Goal: Information Seeking & Learning: Learn about a topic

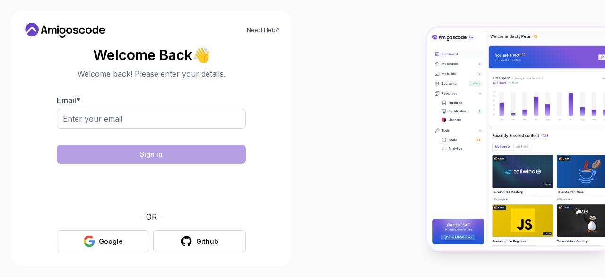
type input "omarmind4@gmail.com"
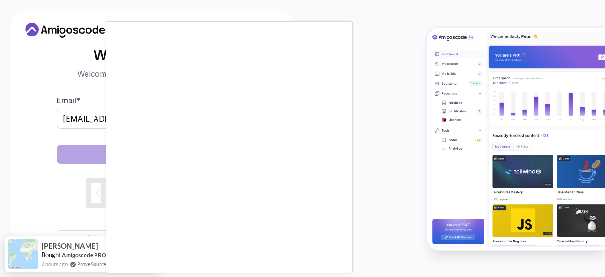
click at [426, 69] on body "Need Help? Welcome Back 👋 Welcome back! Please enter your details. Email * omar…" at bounding box center [302, 138] width 605 height 277
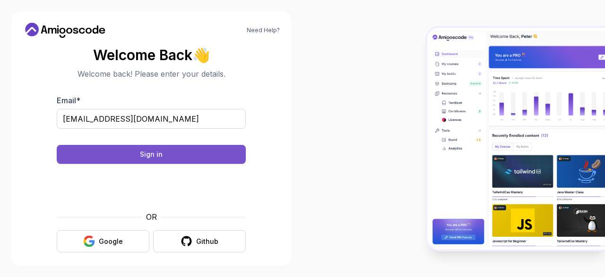
click at [195, 158] on button "Sign in" at bounding box center [151, 154] width 189 height 19
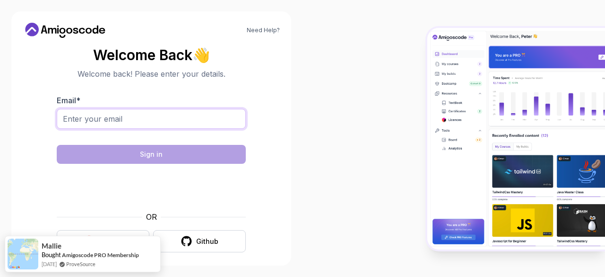
click at [158, 127] on input "Email *" at bounding box center [151, 119] width 189 height 20
type input "omarmind4@gmail.com"
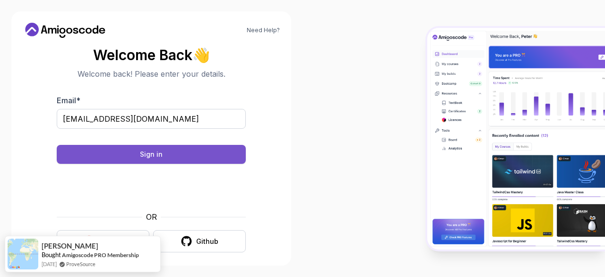
click at [167, 158] on button "Sign in" at bounding box center [151, 154] width 189 height 19
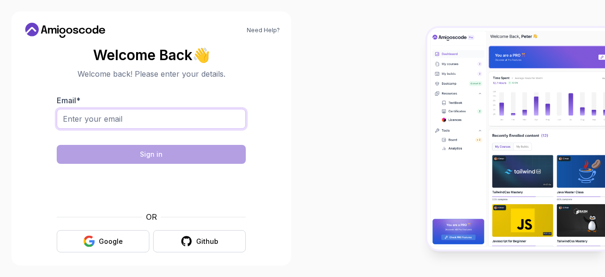
click at [144, 119] on input "Email *" at bounding box center [151, 119] width 189 height 20
type input "[EMAIL_ADDRESS][DOMAIN_NAME]"
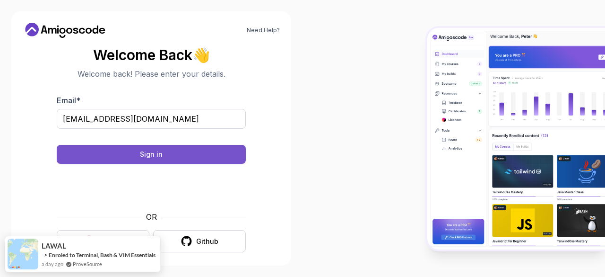
click at [189, 162] on button "Sign in" at bounding box center [151, 154] width 189 height 19
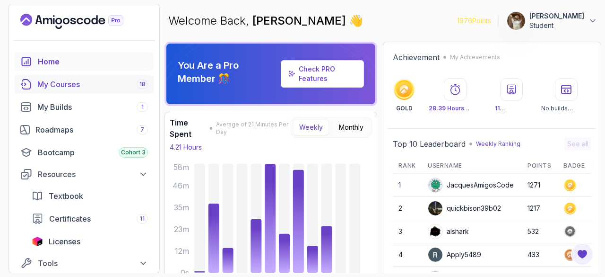
click at [95, 92] on link "My Courses 18" at bounding box center [84, 84] width 139 height 19
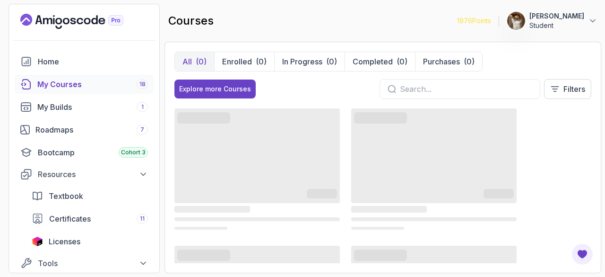
click at [125, 82] on div "My Courses 18" at bounding box center [92, 84] width 111 height 11
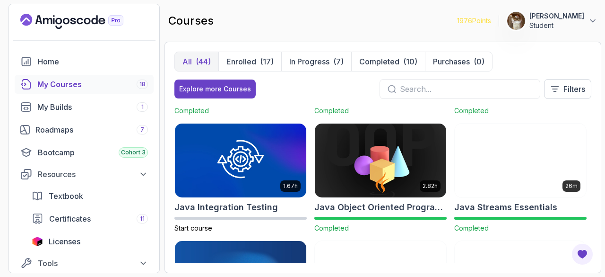
scroll to position [686, 0]
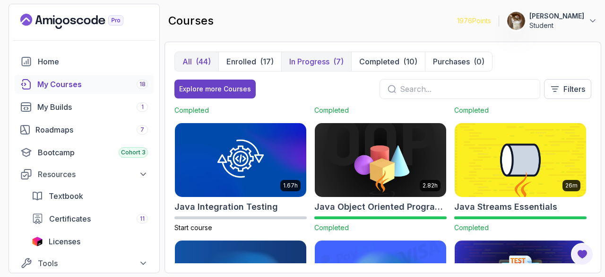
click at [301, 61] on p "In Progress" at bounding box center [309, 61] width 40 height 11
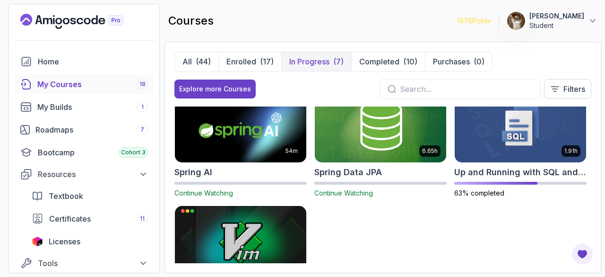
scroll to position [153, 0]
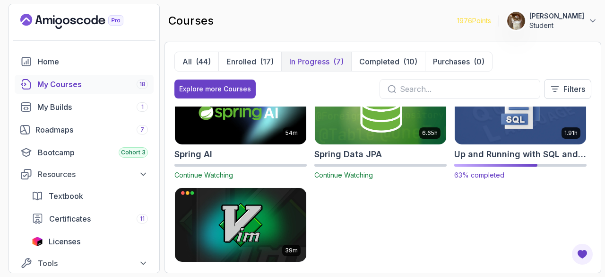
click at [489, 139] on img at bounding box center [521, 107] width 138 height 77
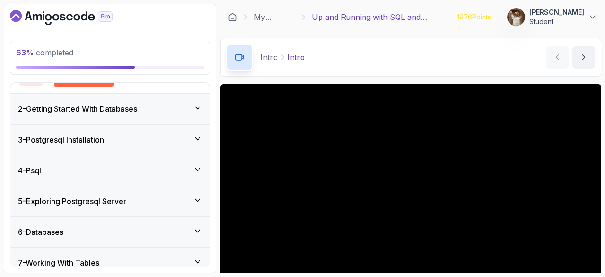
click at [122, 228] on div "6 - Databases" at bounding box center [110, 231] width 184 height 11
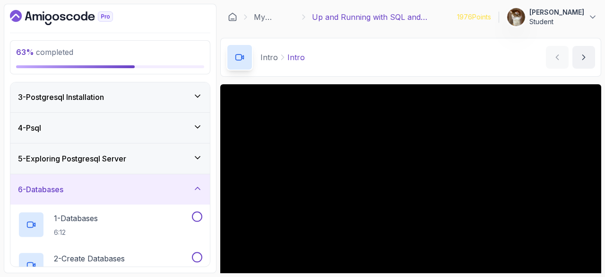
scroll to position [60, 0]
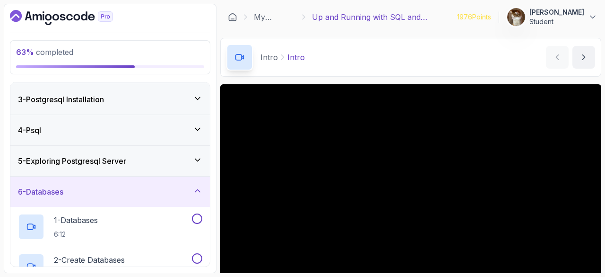
click at [111, 170] on div "5 - Exploring Postgresql Server" at bounding box center [110, 161] width 200 height 30
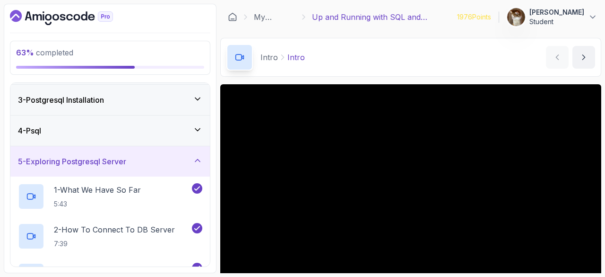
click at [111, 170] on div "5 - Exploring Postgresql Server" at bounding box center [110, 161] width 200 height 30
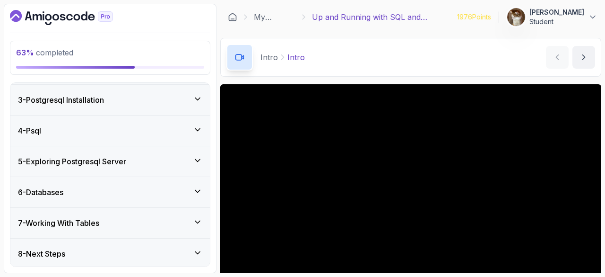
click at [109, 186] on div "6 - Databases" at bounding box center [110, 191] width 184 height 11
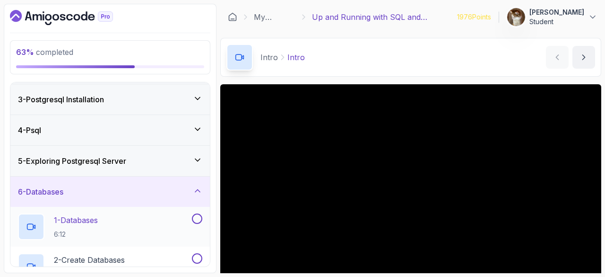
click at [95, 225] on h2 "1 - Databases 6:12" at bounding box center [76, 226] width 44 height 25
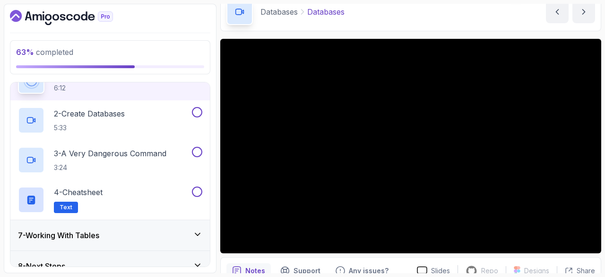
scroll to position [219, 0]
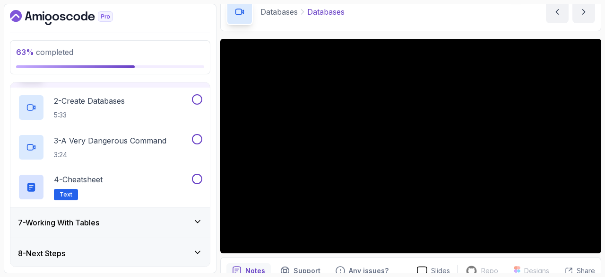
click at [169, 213] on div "7 - Working With Tables" at bounding box center [110, 222] width 200 height 30
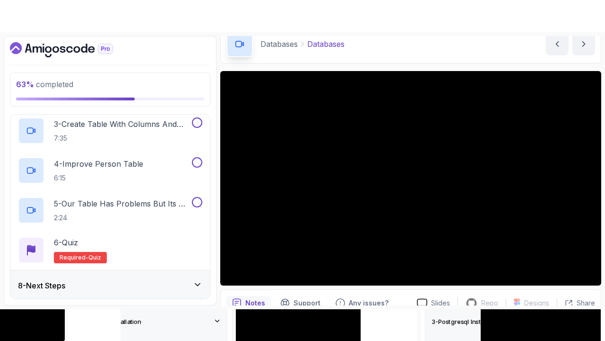
scroll to position [136, 0]
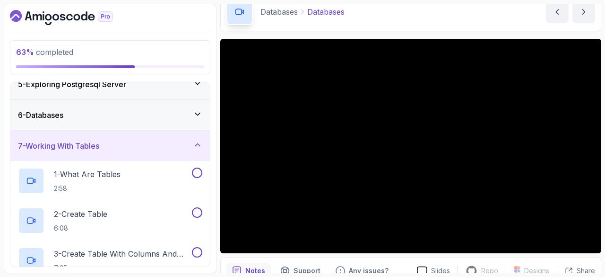
click at [96, 112] on div "6 - Databases" at bounding box center [110, 114] width 184 height 11
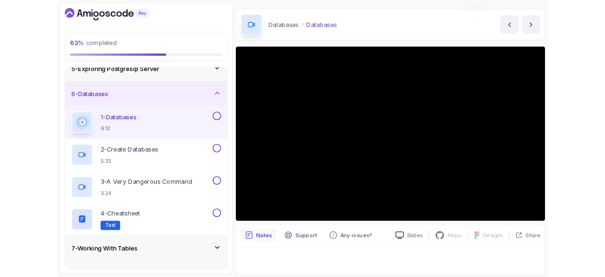
scroll to position [45, 0]
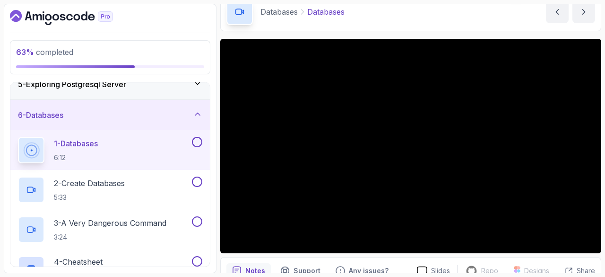
click at [202, 141] on button at bounding box center [197, 142] width 10 height 10
click at [110, 181] on p "2 - Create Databases" at bounding box center [89, 182] width 71 height 11
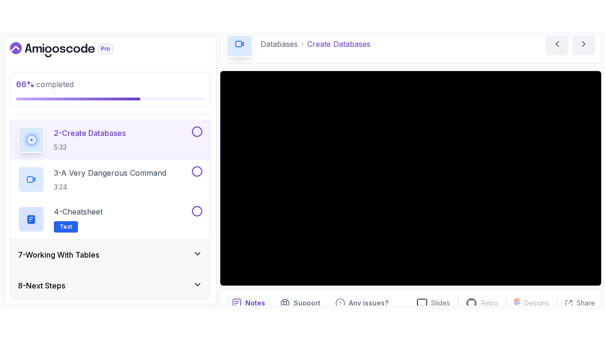
scroll to position [27, 0]
